Goal: Task Accomplishment & Management: Use online tool/utility

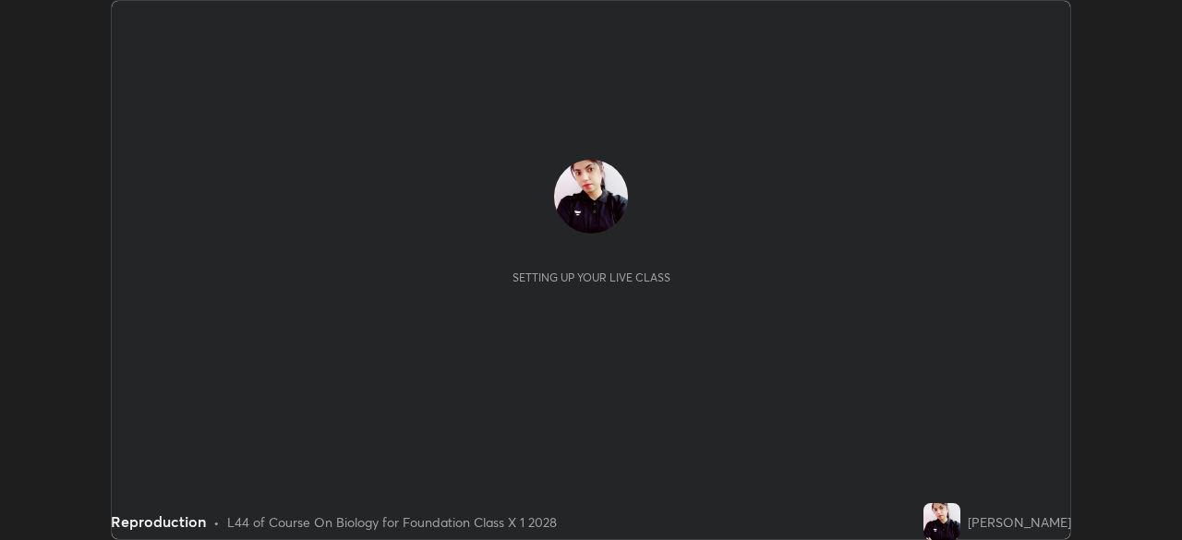
scroll to position [540, 1181]
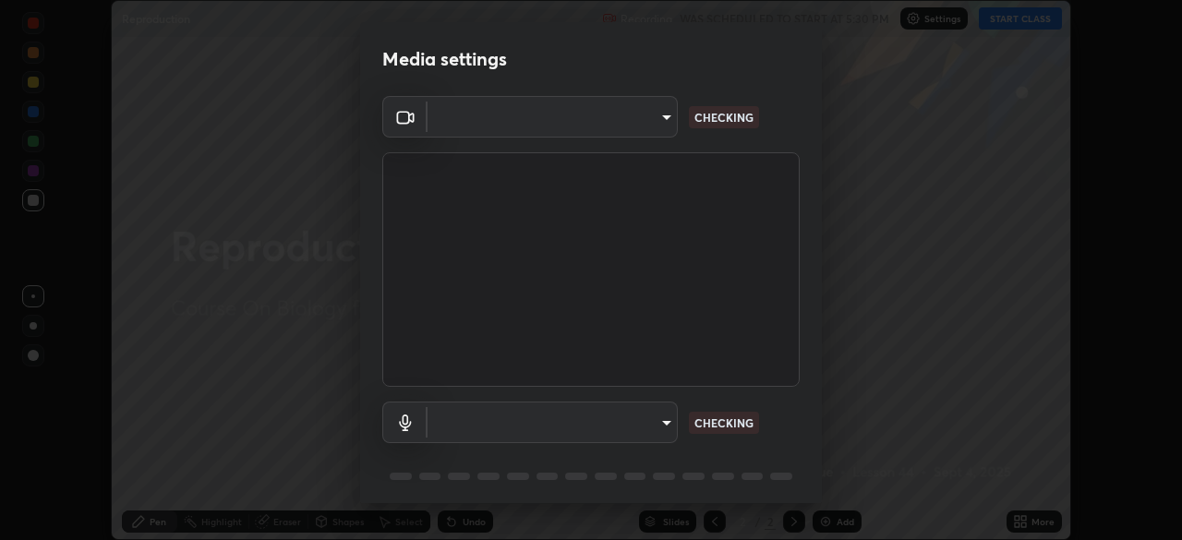
type input "1aa9a2346586593530aac2cf173ef8fd9a708ba55414d838fbce605f7d08cc12"
click at [617, 421] on body "Erase all Reproduction Recording WAS SCHEDULED TO START AT 5:30 PM Settings STA…" at bounding box center [591, 270] width 1182 height 540
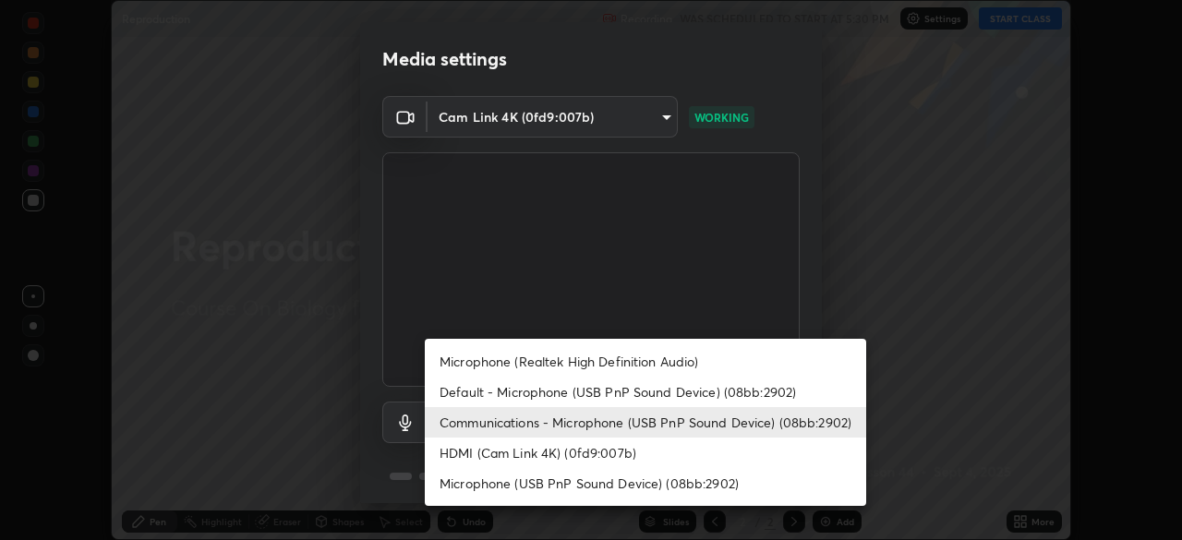
click at [580, 363] on li "Microphone (Realtek High Definition Audio)" at bounding box center [645, 361] width 441 height 30
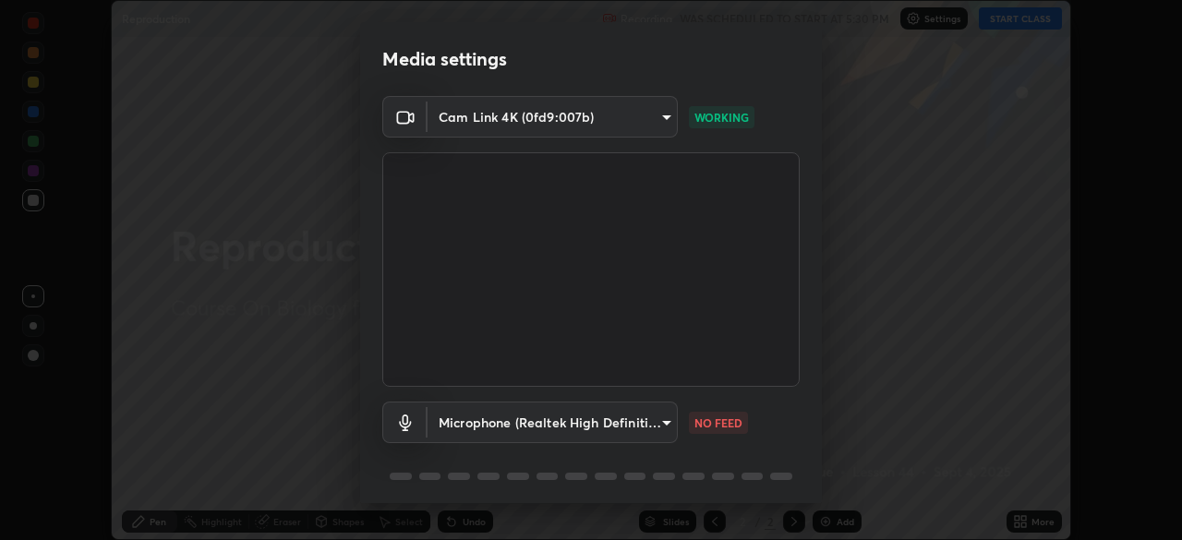
click at [648, 420] on body "Erase all Reproduction Recording WAS SCHEDULED TO START AT 5:30 PM Settings STA…" at bounding box center [591, 270] width 1182 height 540
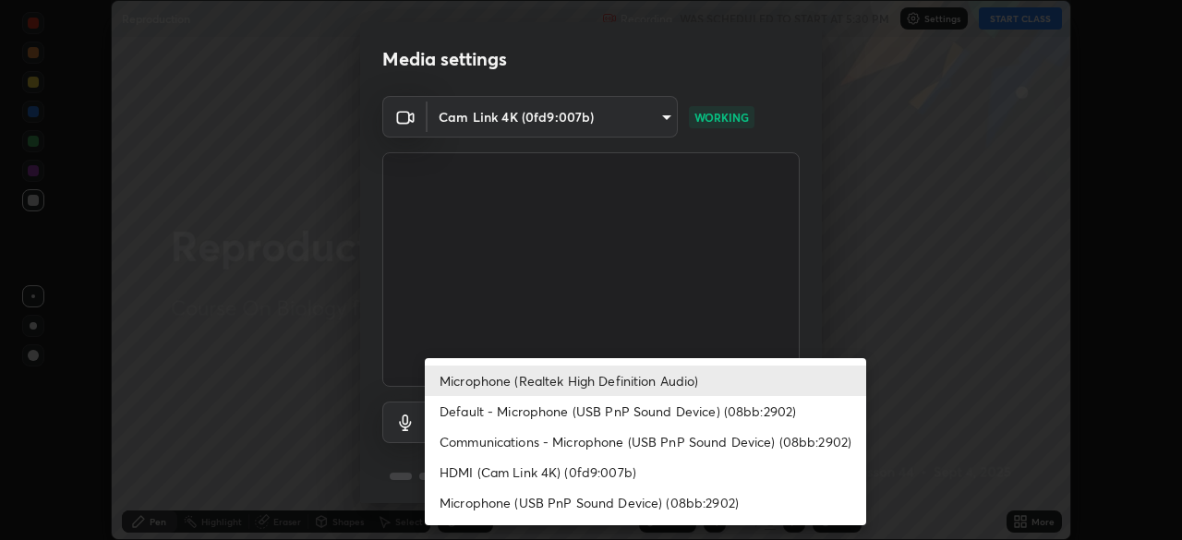
click at [635, 508] on li "Microphone (USB PnP Sound Device) (08bb:2902)" at bounding box center [645, 503] width 441 height 30
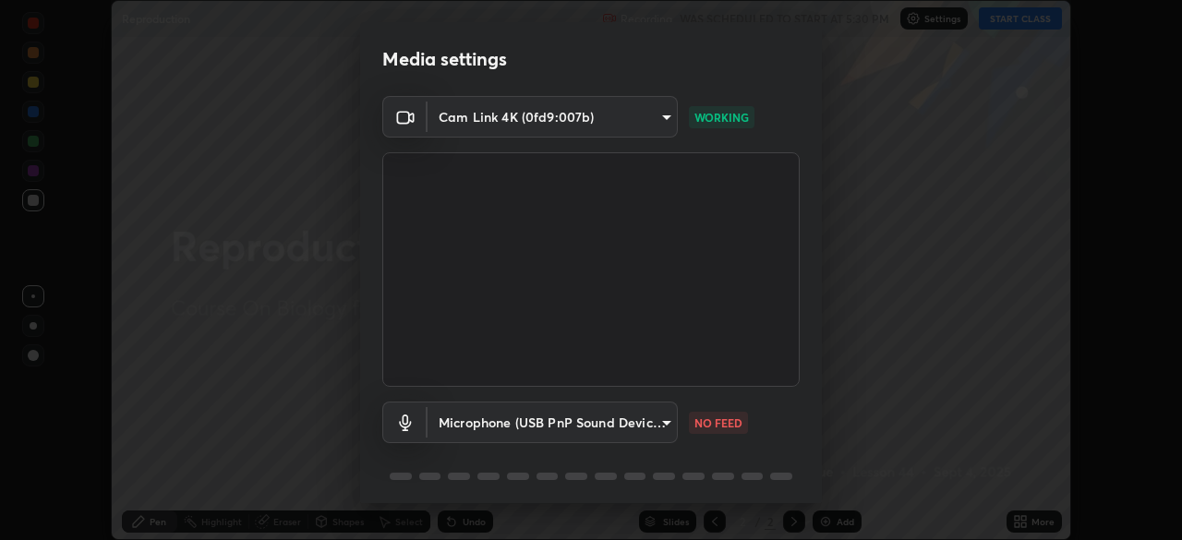
type input "4a776771c710119b4c691666febe6e40addef01c23bc3193c0ff3447ac3f952d"
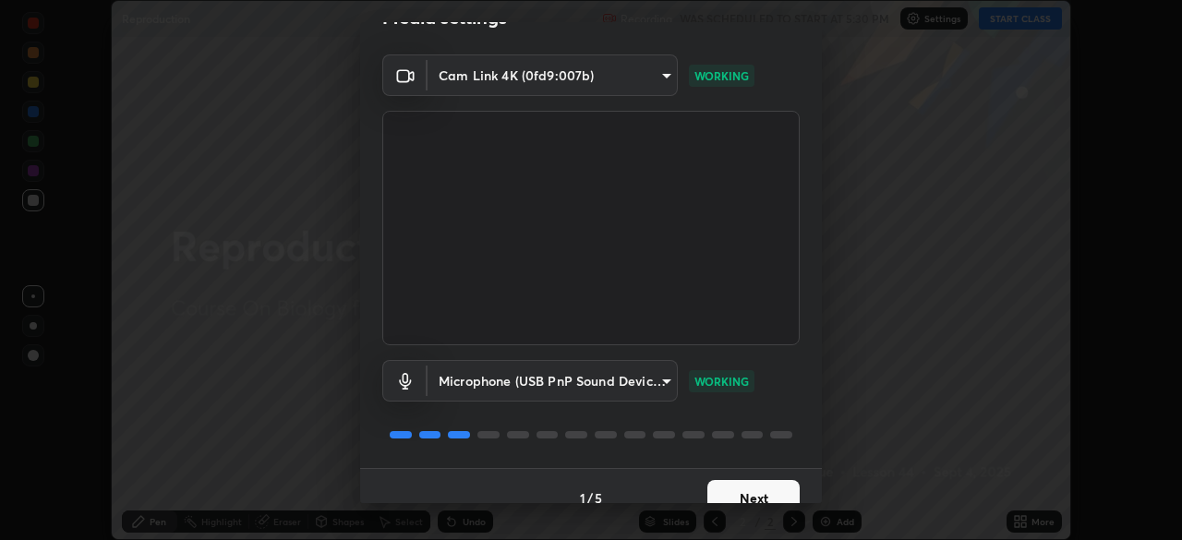
scroll to position [66, 0]
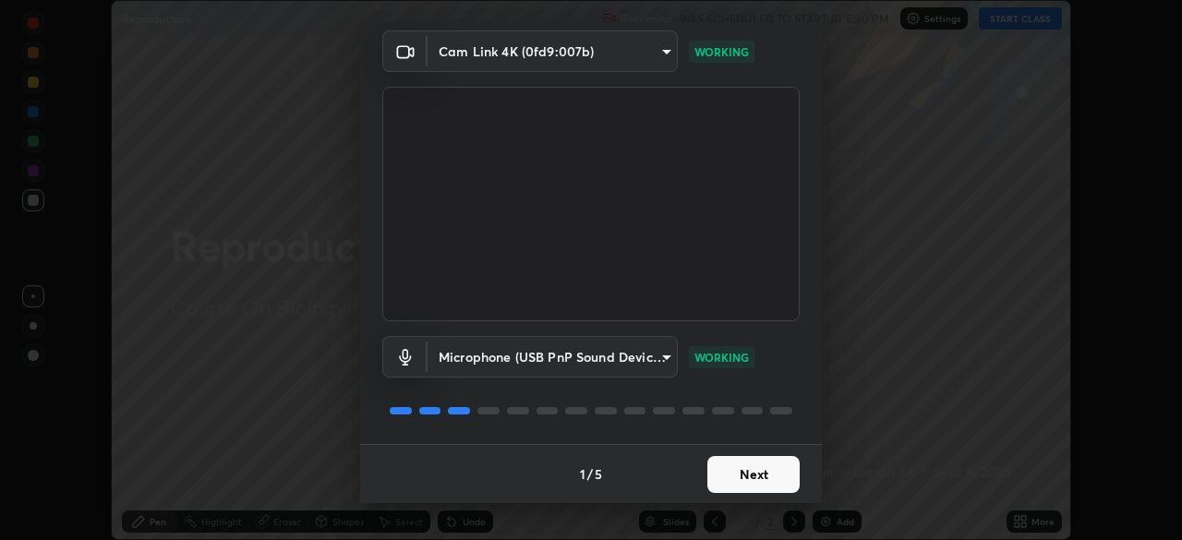
click at [748, 477] on button "Next" at bounding box center [753, 474] width 92 height 37
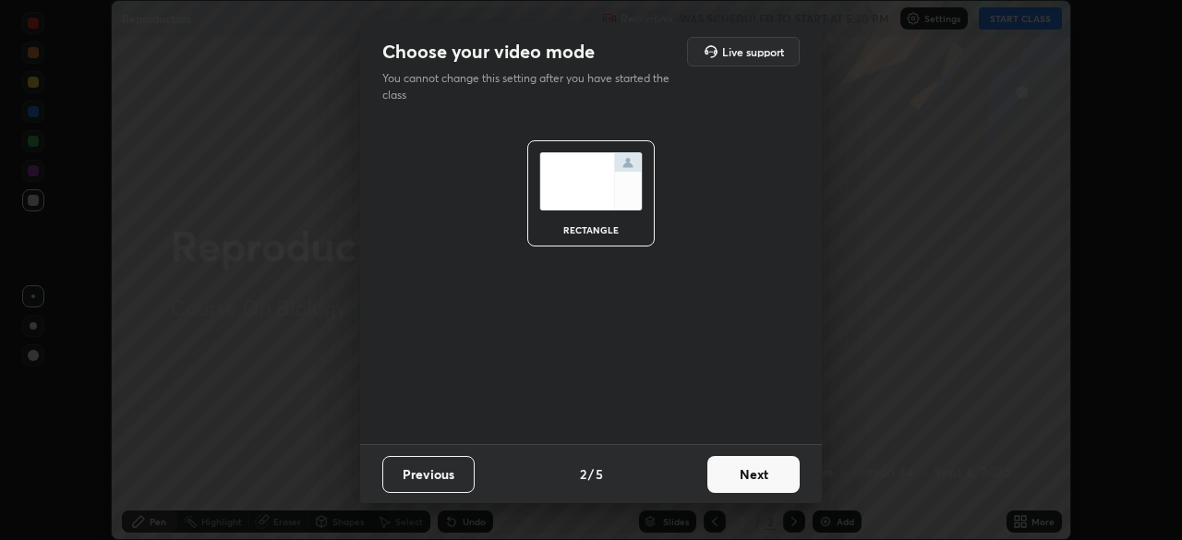
scroll to position [0, 0]
click at [743, 474] on button "Next" at bounding box center [753, 474] width 92 height 37
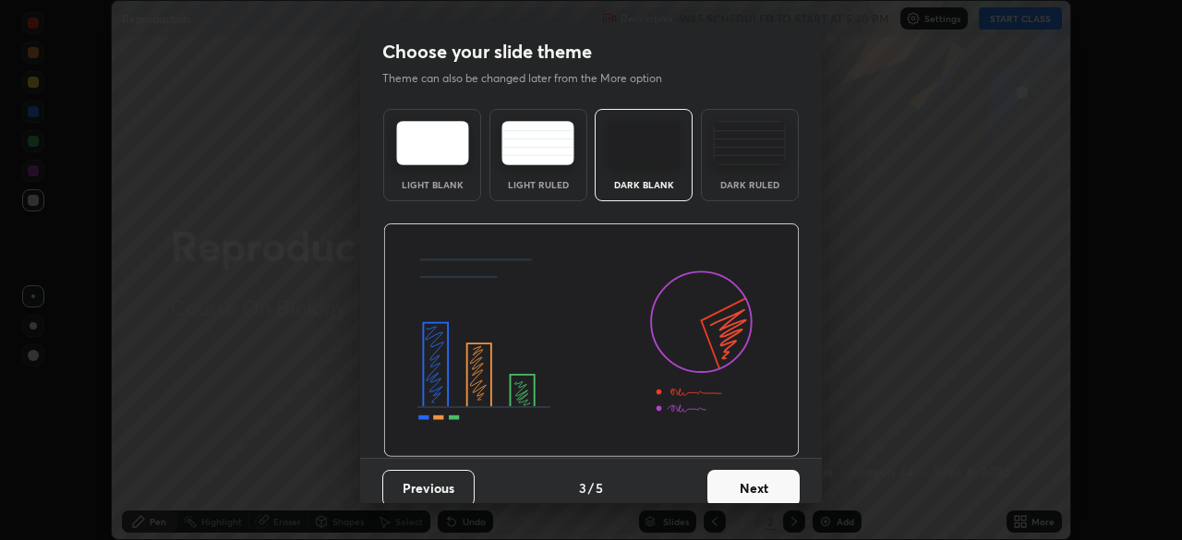
click at [730, 484] on button "Next" at bounding box center [753, 488] width 92 height 37
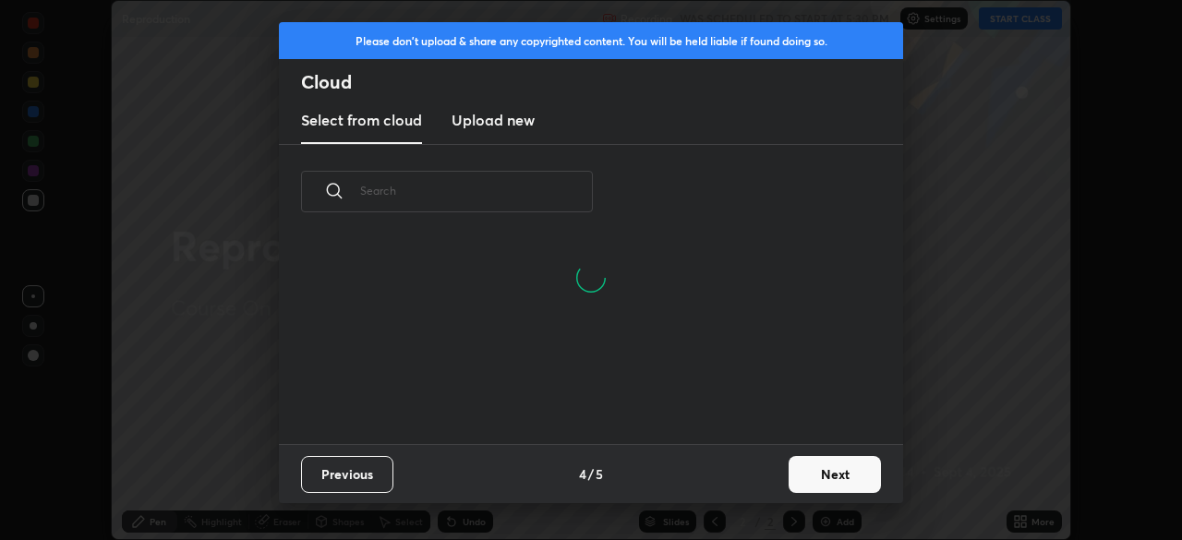
click at [806, 474] on button "Next" at bounding box center [835, 474] width 92 height 37
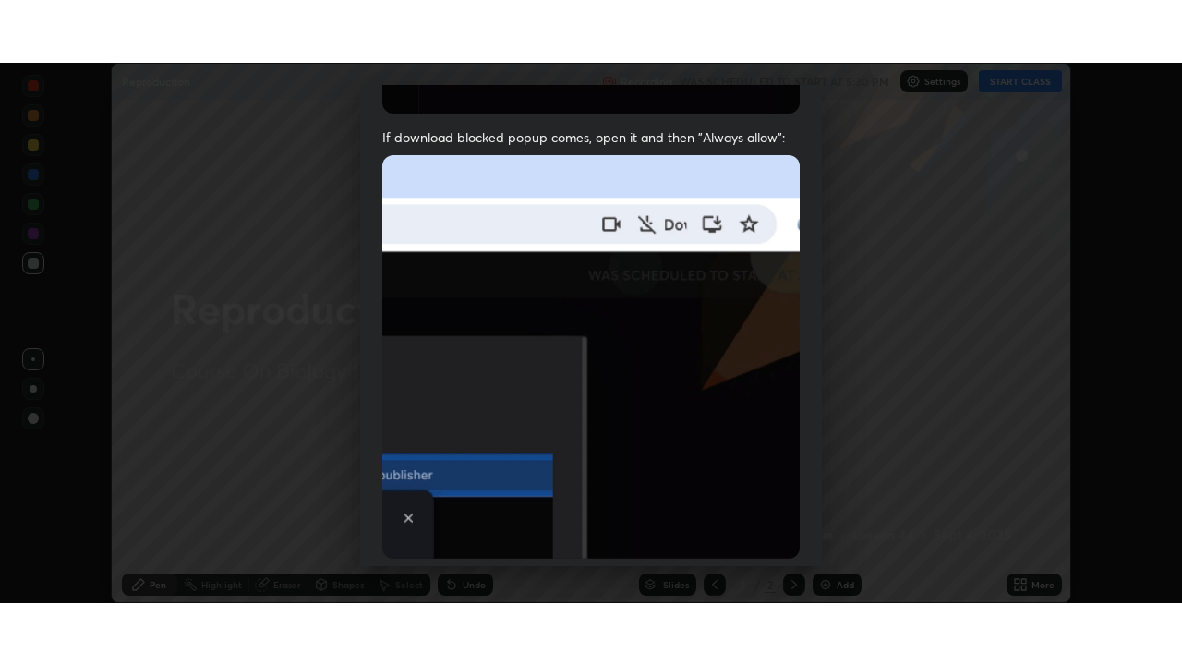
scroll to position [442, 0]
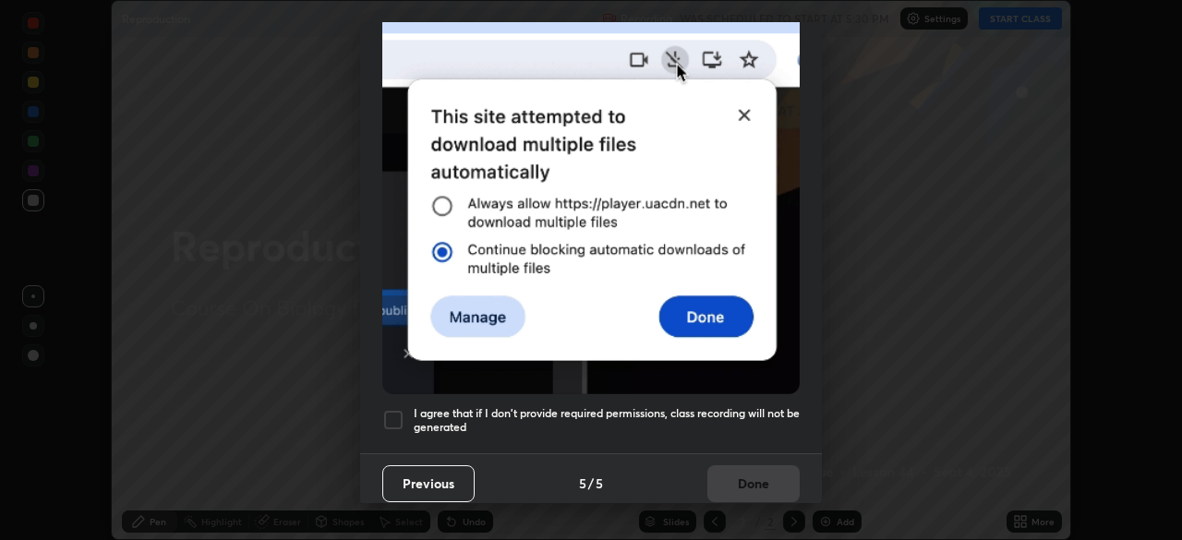
click at [393, 411] on div at bounding box center [393, 420] width 22 height 22
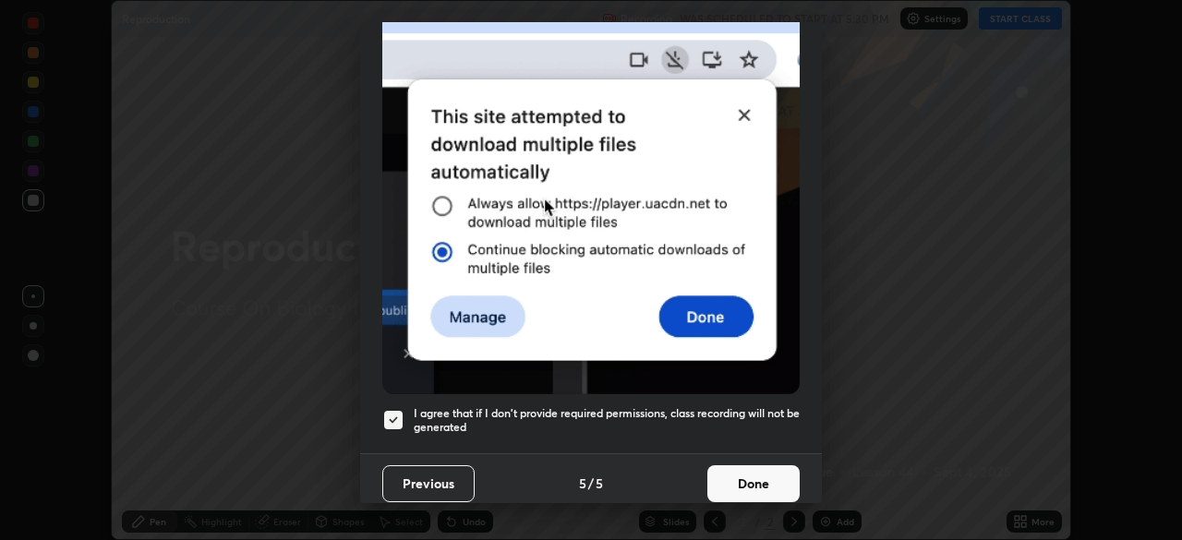
click at [766, 476] on button "Done" at bounding box center [753, 483] width 92 height 37
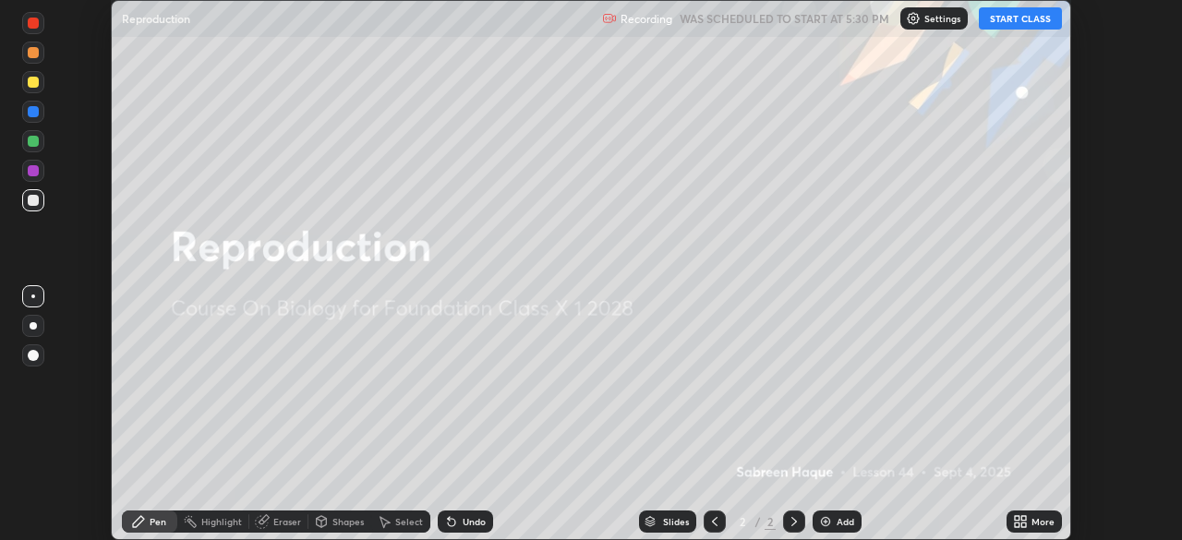
click at [1032, 522] on div "More" at bounding box center [1043, 521] width 23 height 9
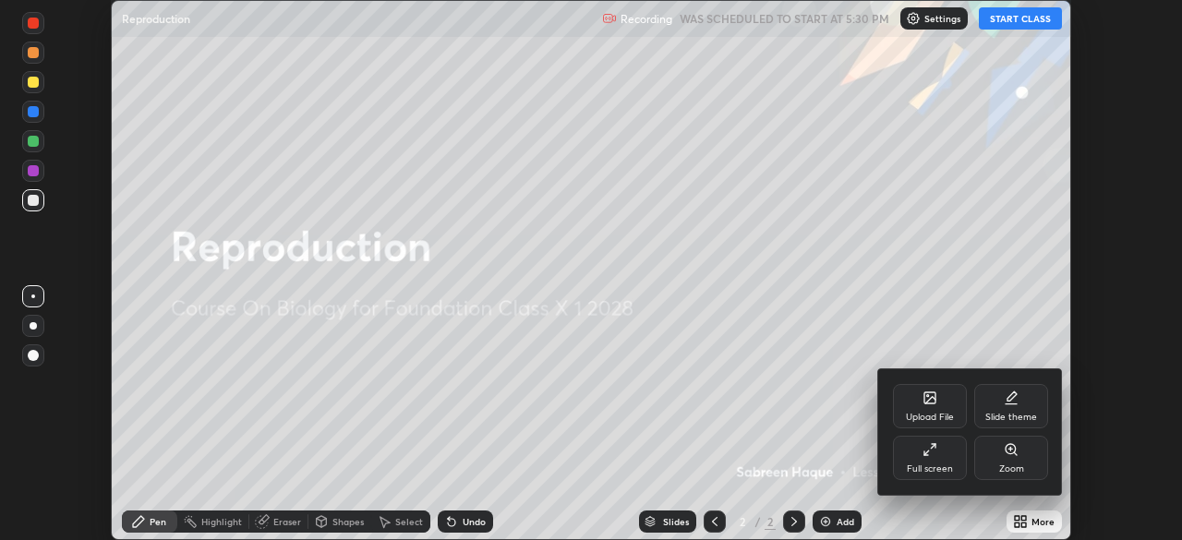
click at [933, 465] on div "Full screen" at bounding box center [930, 469] width 46 height 9
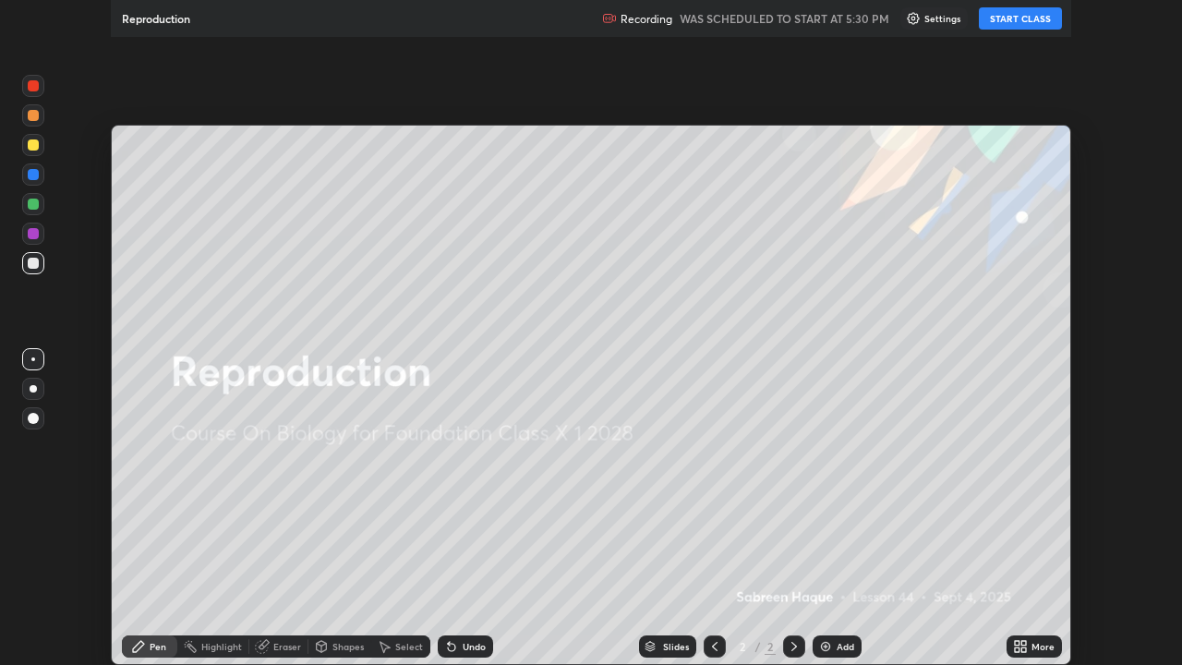
scroll to position [665, 1182]
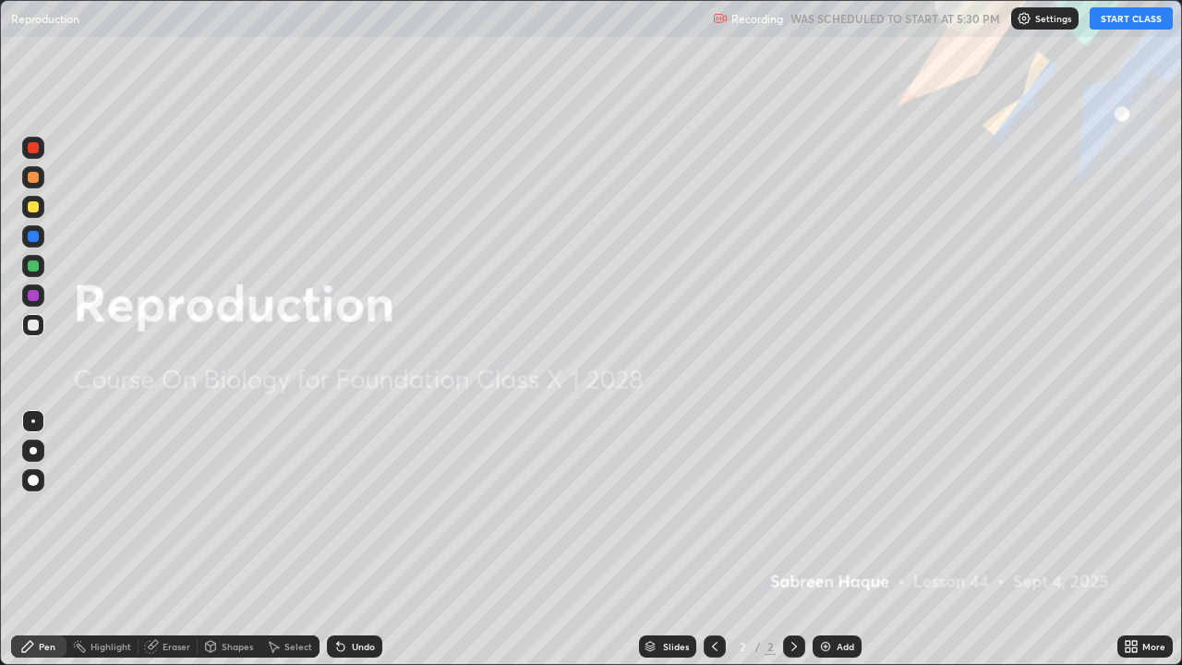
click at [825, 539] on img at bounding box center [825, 646] width 15 height 15
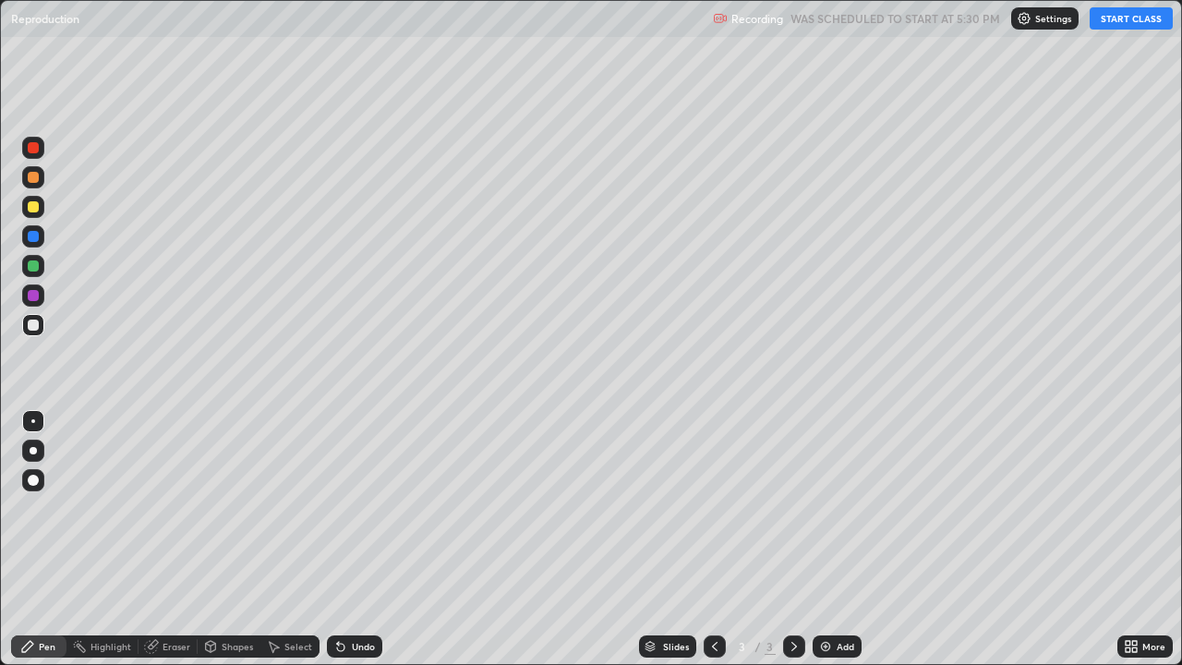
click at [1116, 27] on button "START CLASS" at bounding box center [1131, 18] width 83 height 22
click at [36, 211] on div at bounding box center [33, 206] width 11 height 11
click at [348, 539] on div "Undo" at bounding box center [354, 646] width 55 height 22
click at [829, 539] on div "Add" at bounding box center [837, 646] width 49 height 22
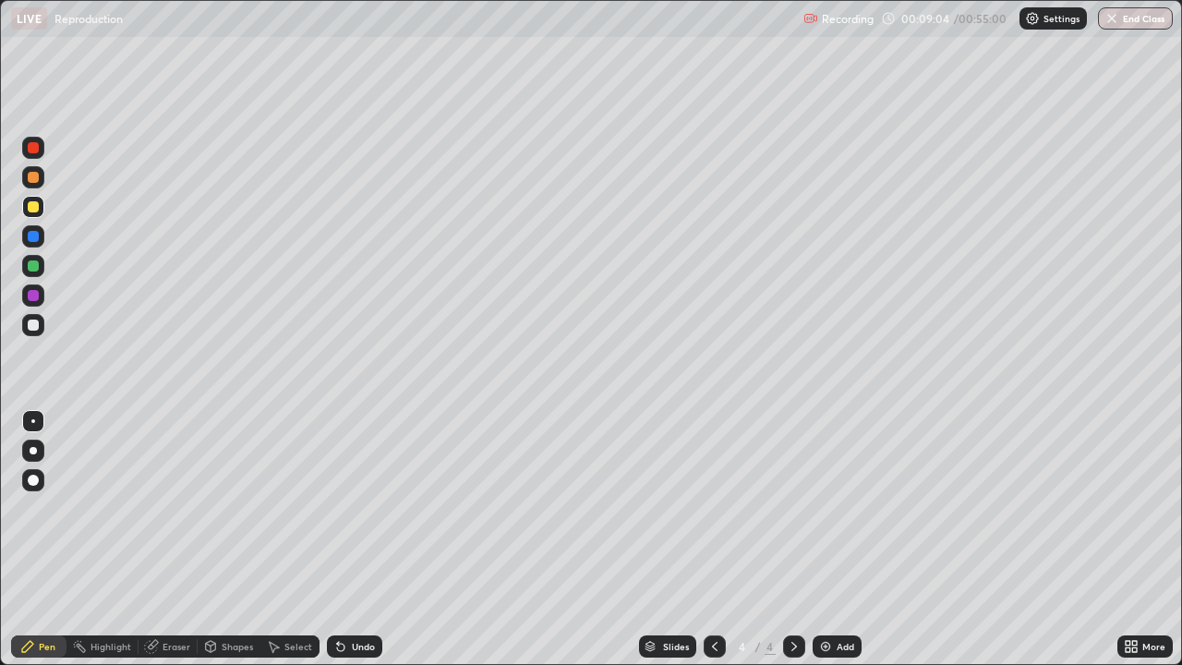
click at [37, 266] on div at bounding box center [33, 265] width 11 height 11
click at [35, 327] on div at bounding box center [33, 325] width 11 height 11
click at [828, 539] on img at bounding box center [825, 646] width 15 height 15
click at [713, 539] on icon at bounding box center [714, 646] width 15 height 15
click at [826, 539] on img at bounding box center [825, 646] width 15 height 15
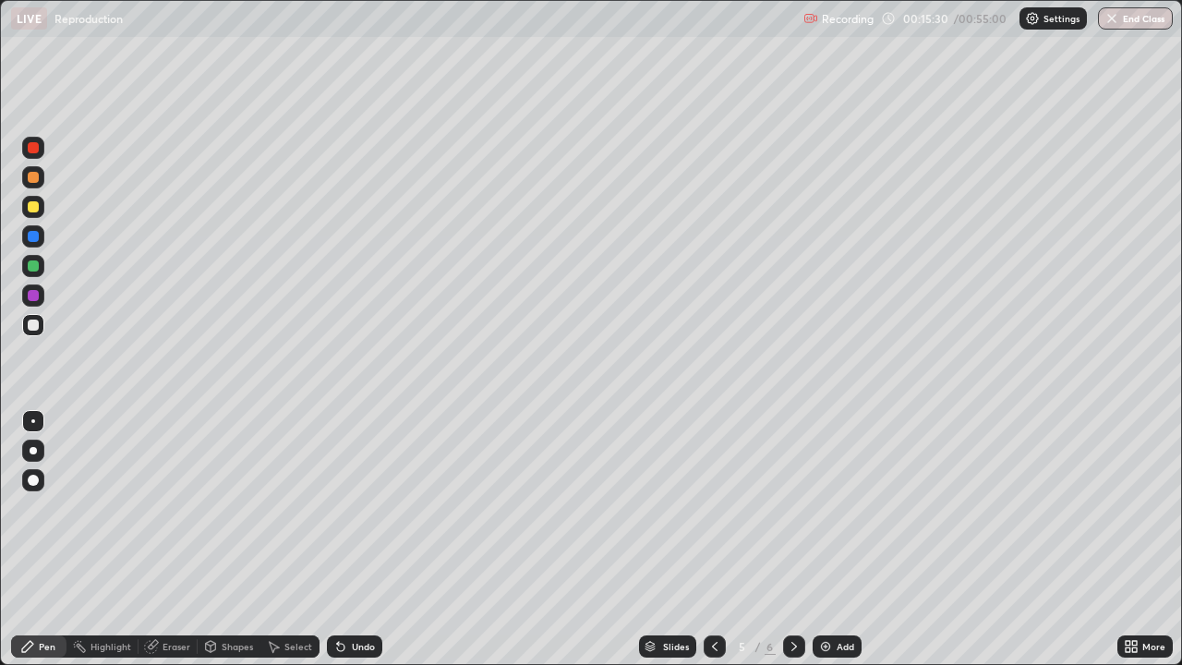
click at [33, 210] on div at bounding box center [33, 206] width 11 height 11
click at [345, 539] on div "Undo" at bounding box center [354, 646] width 55 height 22
click at [337, 539] on icon at bounding box center [340, 647] width 7 height 7
click at [327, 539] on div "Undo" at bounding box center [354, 646] width 55 height 22
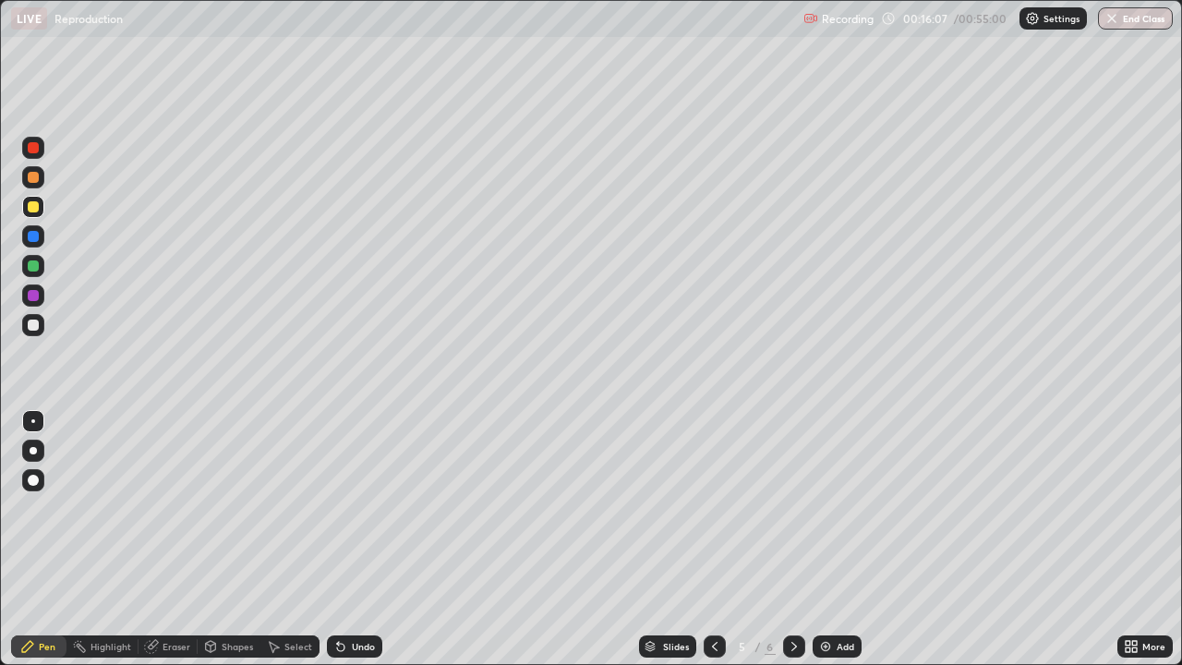
click at [37, 204] on div at bounding box center [33, 206] width 11 height 11
click at [34, 269] on div at bounding box center [33, 265] width 11 height 11
click at [343, 539] on icon at bounding box center [340, 646] width 15 height 15
click at [359, 539] on div "Undo" at bounding box center [363, 646] width 23 height 9
click at [361, 539] on div "Undo" at bounding box center [363, 646] width 23 height 9
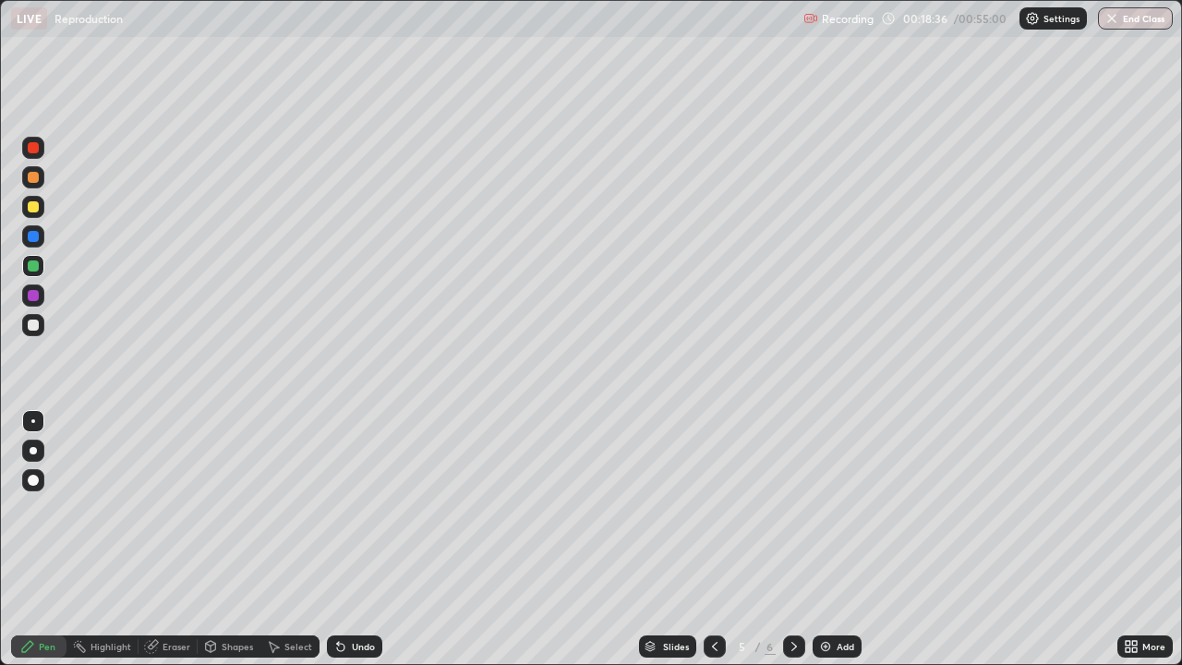
click at [364, 539] on div "Undo" at bounding box center [363, 646] width 23 height 9
click at [362, 539] on div "Undo" at bounding box center [354, 646] width 55 height 22
click at [364, 539] on div "Undo" at bounding box center [363, 646] width 23 height 9
click at [368, 539] on div "Undo" at bounding box center [363, 646] width 23 height 9
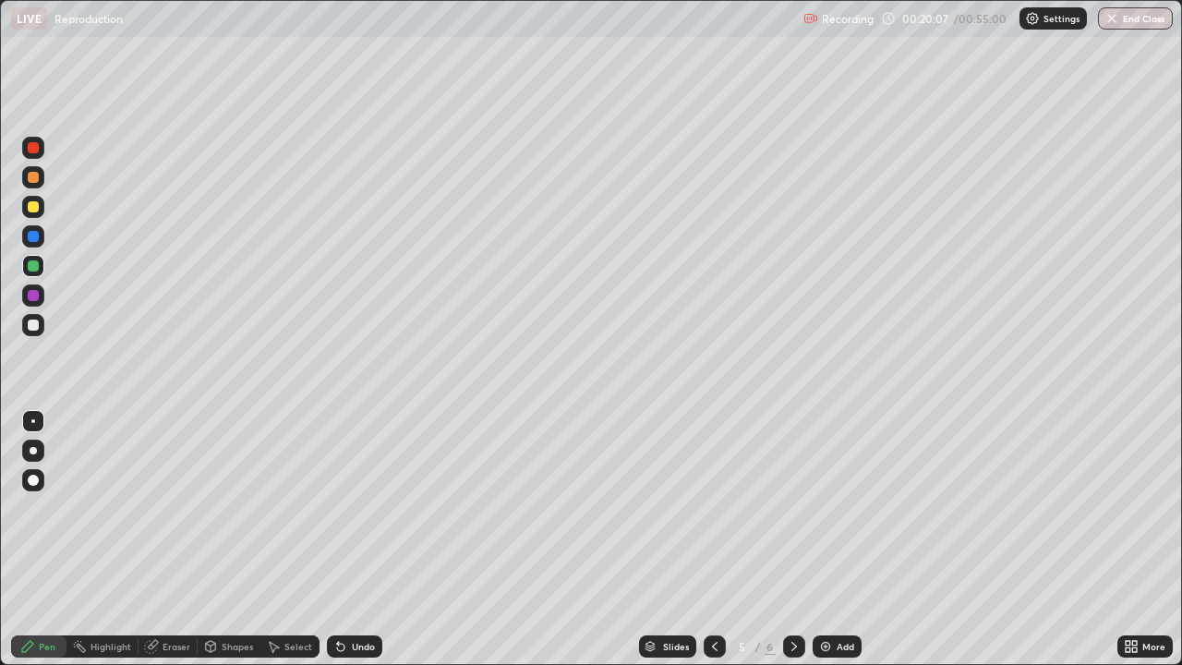
click at [833, 539] on div "Add" at bounding box center [837, 646] width 49 height 22
click at [713, 539] on icon at bounding box center [714, 646] width 15 height 15
click at [1054, 539] on div "Slides 5 / 7 Add" at bounding box center [749, 646] width 735 height 37
click at [792, 539] on icon at bounding box center [794, 646] width 15 height 15
click at [712, 539] on icon at bounding box center [715, 646] width 6 height 9
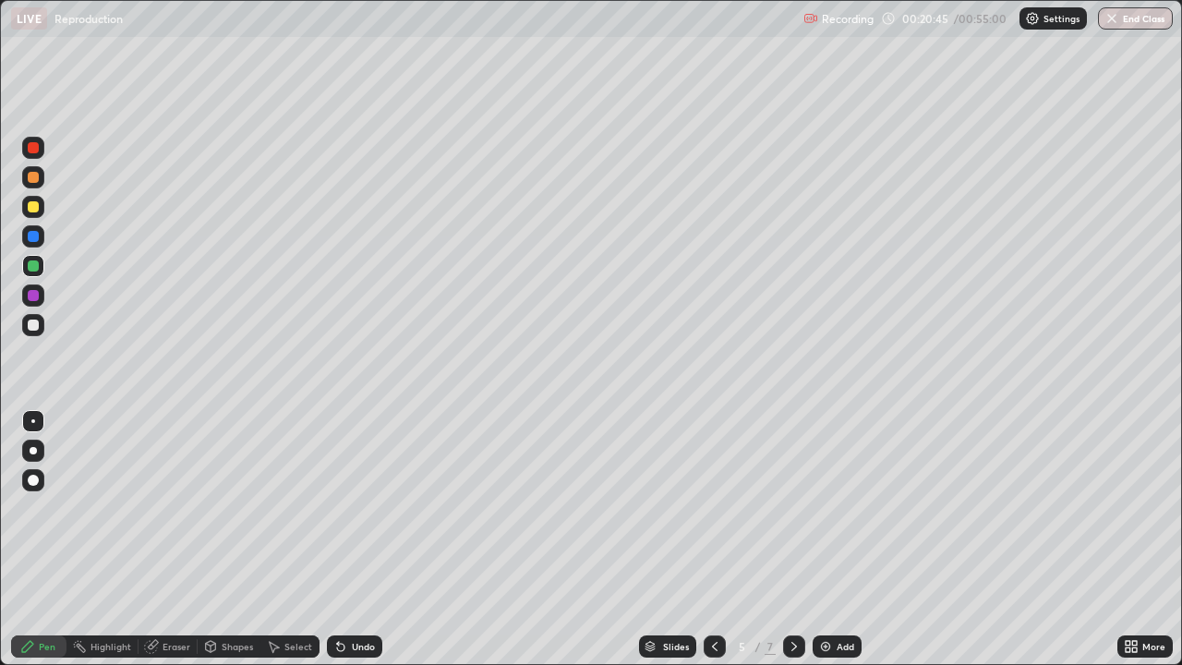
click at [791, 539] on icon at bounding box center [794, 646] width 15 height 15
click at [712, 539] on icon at bounding box center [715, 646] width 6 height 9
click at [793, 539] on icon at bounding box center [794, 646] width 15 height 15
click at [825, 539] on img at bounding box center [825, 646] width 15 height 15
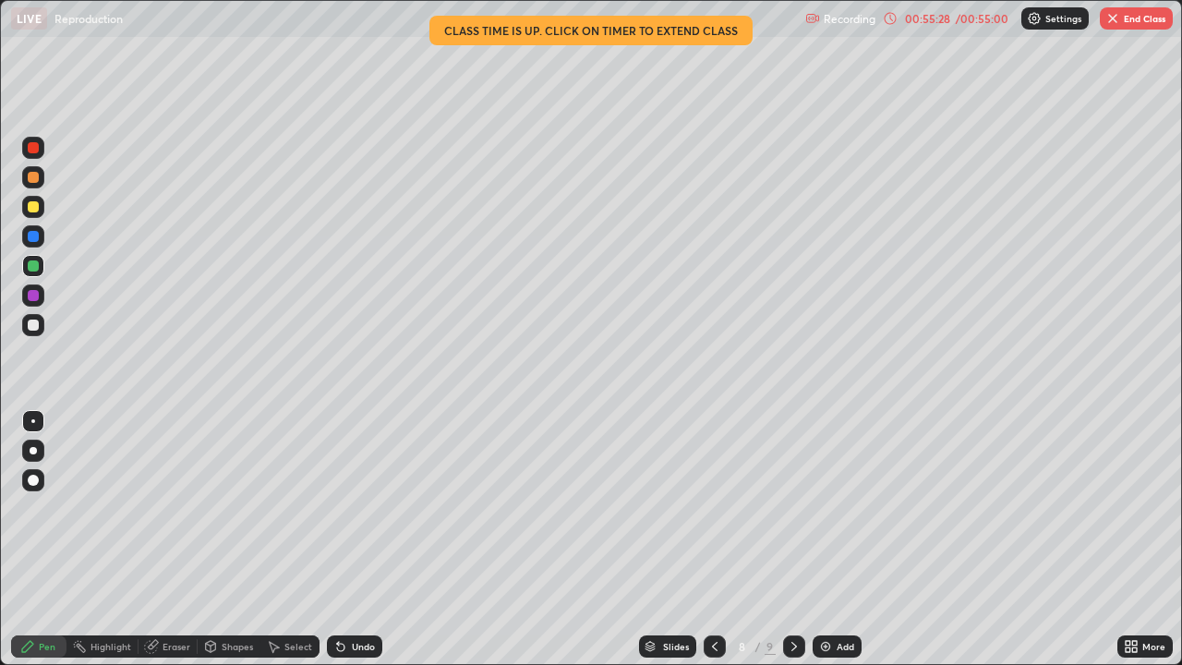
click at [1147, 19] on button "End Class" at bounding box center [1136, 18] width 73 height 22
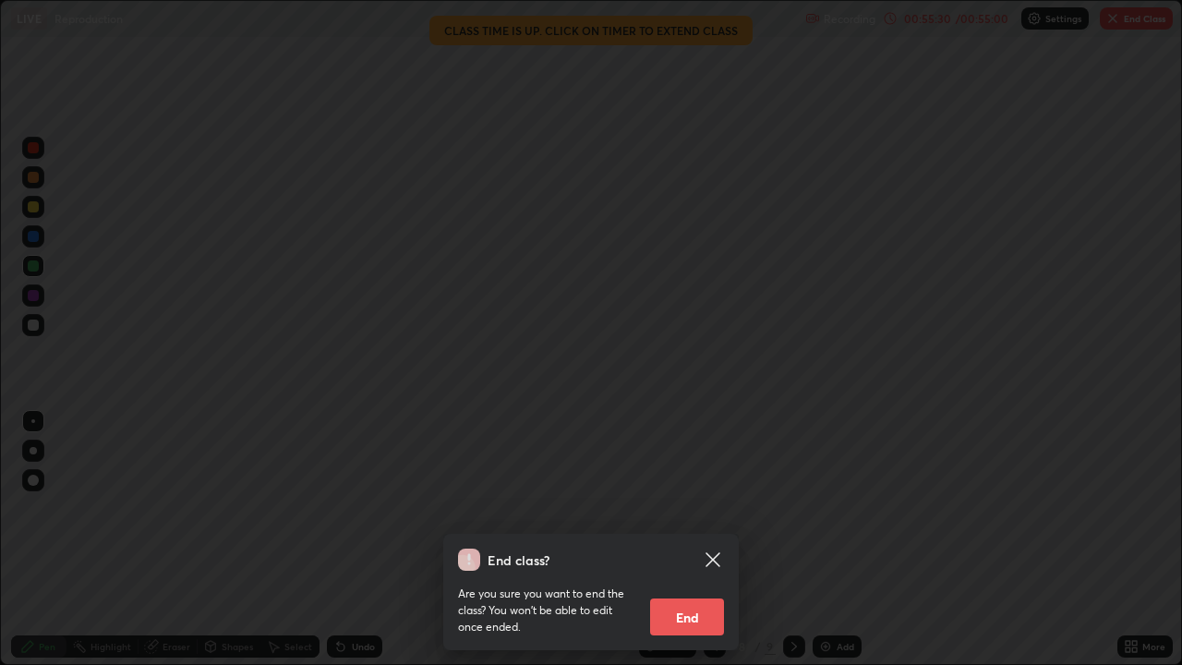
click at [686, 539] on button "End" at bounding box center [687, 616] width 74 height 37
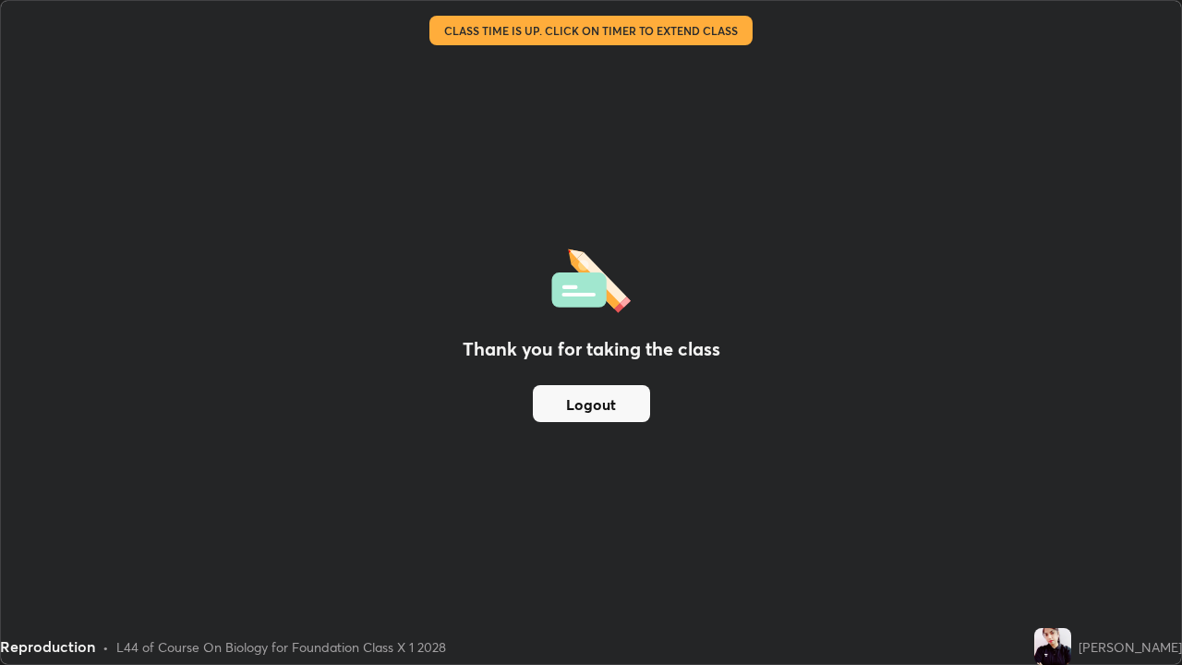
click at [627, 406] on button "Logout" at bounding box center [591, 403] width 117 height 37
